Goal: Transaction & Acquisition: Purchase product/service

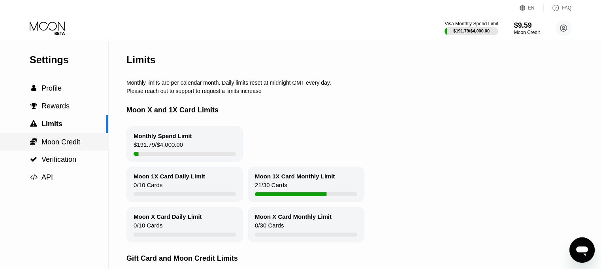
click at [52, 137] on div " Moon Credit" at bounding box center [54, 142] width 108 height 18
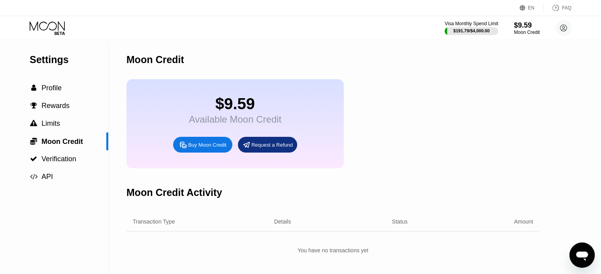
click at [206, 148] on div "Buy Moon Credit" at bounding box center [207, 145] width 38 height 7
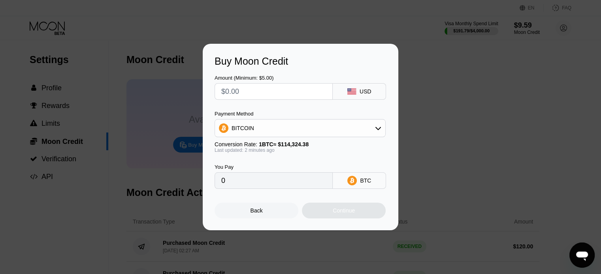
click at [286, 94] on input "text" at bounding box center [273, 92] width 105 height 16
type input "$11"
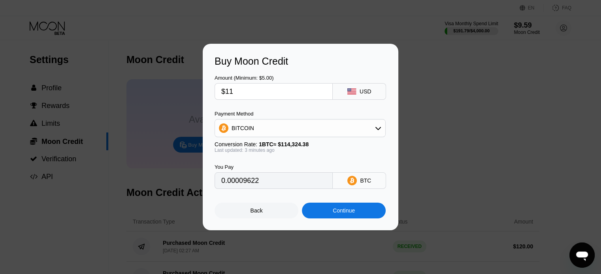
type input "0.00009622"
type input "$110"
type input "0.00096218"
type input "$110"
click at [302, 123] on div "BITCOIN" at bounding box center [300, 128] width 170 height 16
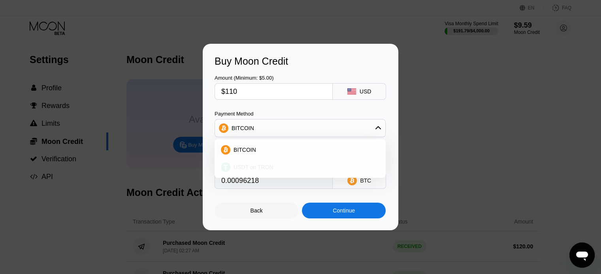
click at [256, 166] on span "USDT on TRON" at bounding box center [253, 167] width 40 height 6
type input "111.11"
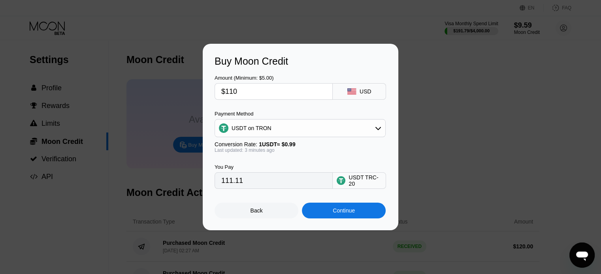
click at [316, 212] on div "Continue" at bounding box center [344, 211] width 84 height 16
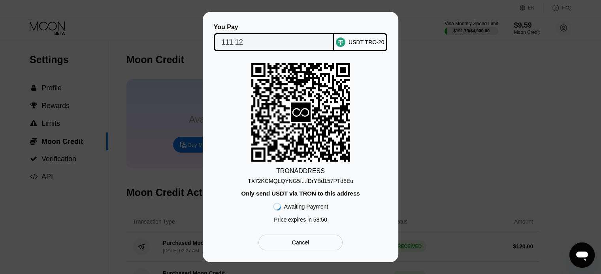
click at [314, 178] on div "TX72KCMQLQYNG5f...fDrYBd157PTd8Eu" at bounding box center [300, 181] width 105 height 6
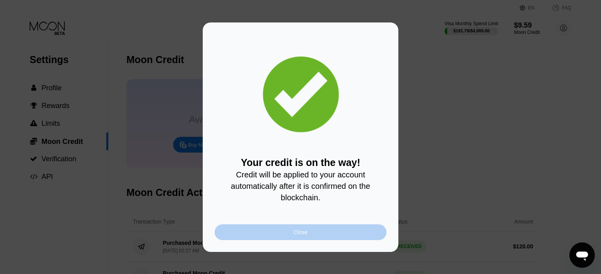
click at [270, 232] on div "Close" at bounding box center [300, 233] width 172 height 16
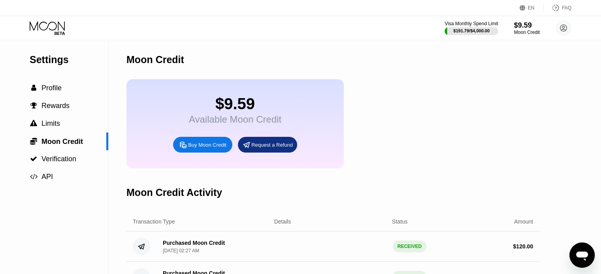
click at [32, 15] on div "EN Language Select an item Save FAQ" at bounding box center [300, 8] width 601 height 16
click at [38, 25] on icon at bounding box center [47, 25] width 35 height 9
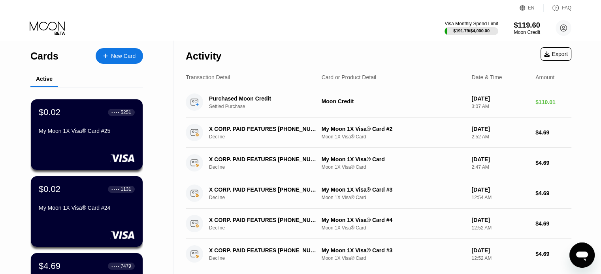
click at [531, 28] on div "$119.60" at bounding box center [526, 25] width 26 height 8
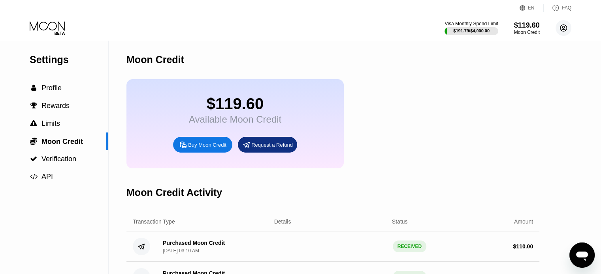
click at [569, 28] on circle at bounding box center [563, 28] width 16 height 16
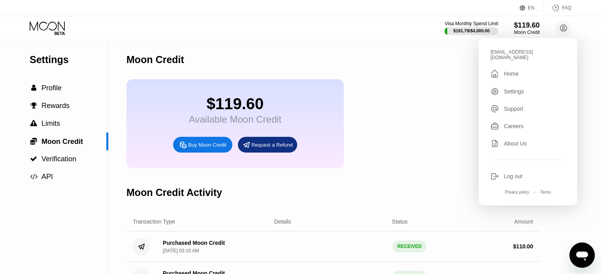
click at [506, 50] on div "[EMAIL_ADDRESS][DOMAIN_NAME]" at bounding box center [527, 54] width 75 height 11
copy div "danieltompkins1959"
click at [409, 143] on div "$119.60 Available Moon Credit Buy Moon Credit Request a Refund" at bounding box center [332, 123] width 413 height 89
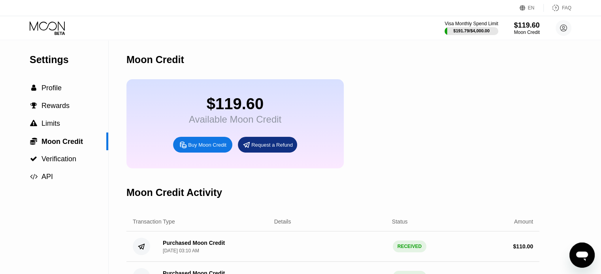
click at [47, 31] on icon at bounding box center [48, 28] width 37 height 14
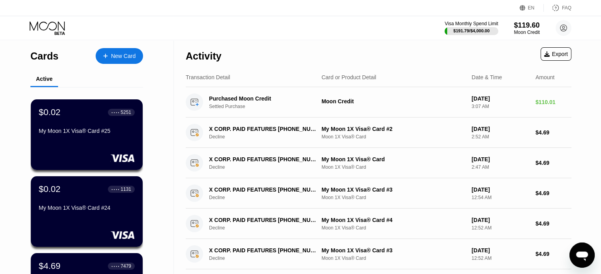
click at [129, 54] on div "New Card" at bounding box center [123, 56] width 24 height 7
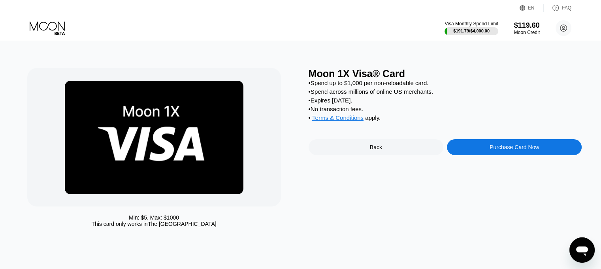
click at [509, 143] on div "Moon 1X Visa® Card • Spend up to $1,000 per non-reloadable card. • Spend across…" at bounding box center [444, 149] width 273 height 163
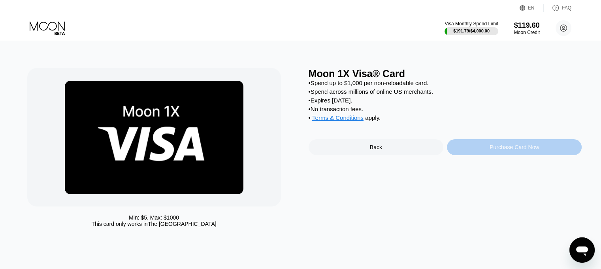
click at [507, 150] on div "Purchase Card Now" at bounding box center [514, 147] width 135 height 16
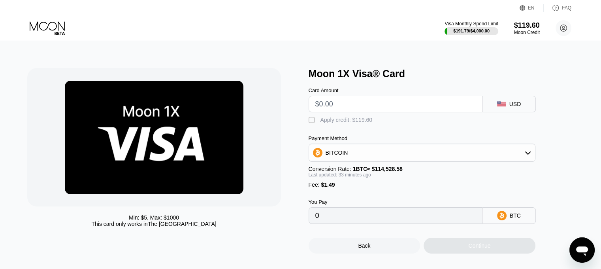
click at [381, 106] on input "text" at bounding box center [395, 104] width 160 height 16
type input "$9"
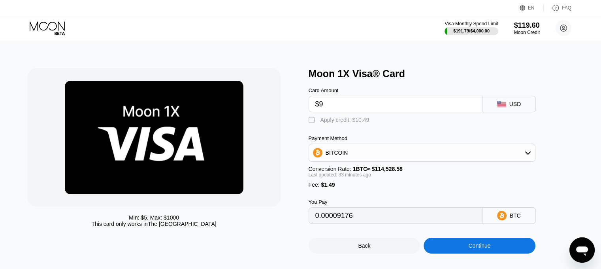
type input "0.00009176"
type input "$94"
type input "0.00083527"
type input "$9."
type input "0.00009176"
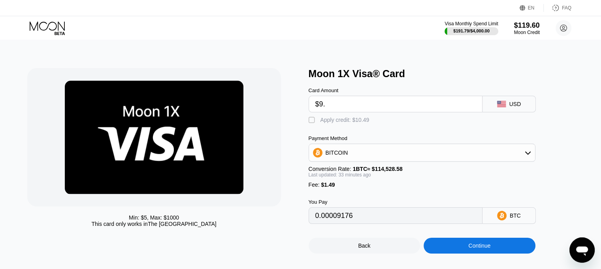
type input "$9.4"
type input "0.00009526"
type input "$9.4"
click at [370, 118] on div " Apply credit: $10.89" at bounding box center [434, 118] width 253 height 12
click at [364, 120] on div "Apply credit: $10.89" at bounding box center [344, 119] width 49 height 6
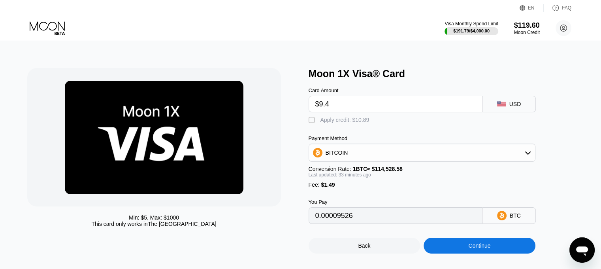
type input "0"
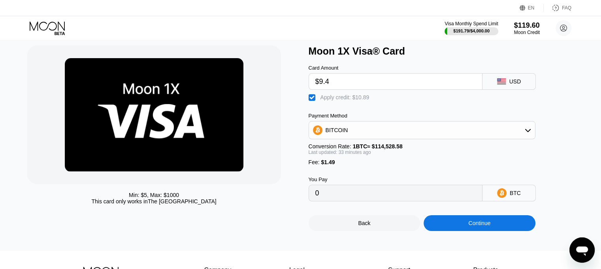
scroll to position [39, 0]
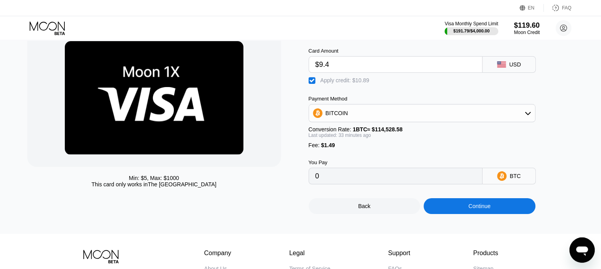
click at [478, 207] on div "Continue" at bounding box center [479, 206] width 112 height 16
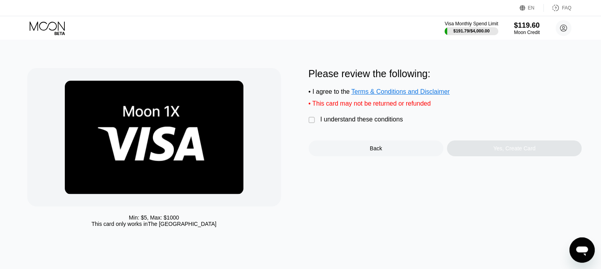
click at [387, 123] on div "I understand these conditions" at bounding box center [361, 119] width 83 height 7
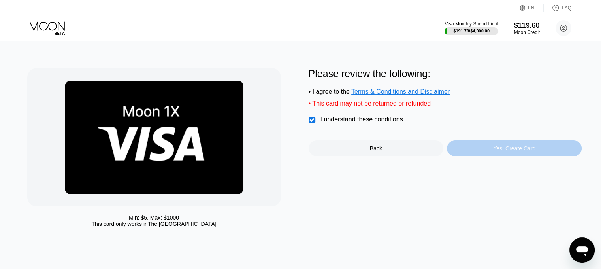
click at [481, 149] on div "Yes, Create Card" at bounding box center [514, 148] width 135 height 16
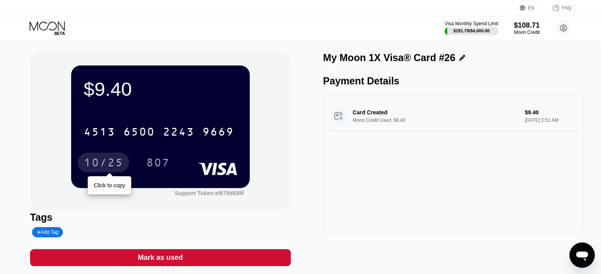
click at [114, 164] on div "10/25" at bounding box center [103, 164] width 39 height 13
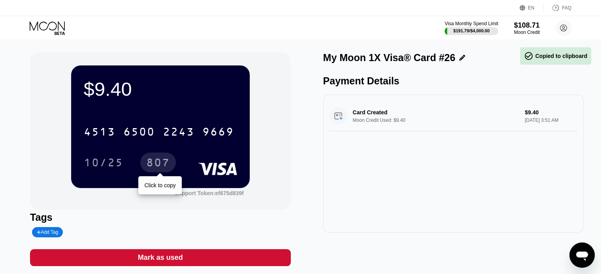
click at [162, 161] on div "807" at bounding box center [158, 164] width 24 height 13
